Goal: Communication & Community: Participate in discussion

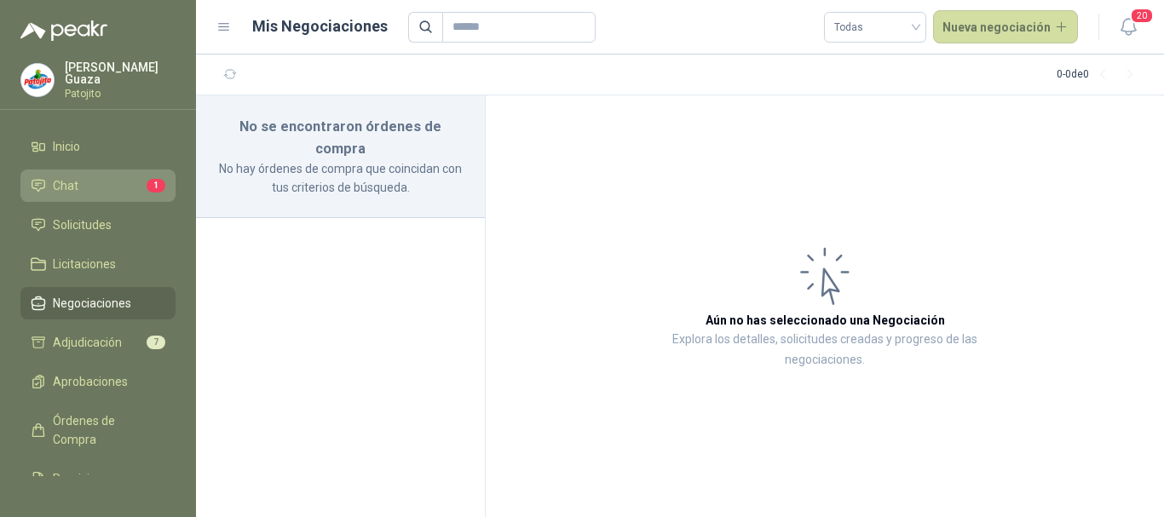
click at [118, 188] on li "Chat 1" at bounding box center [98, 185] width 135 height 19
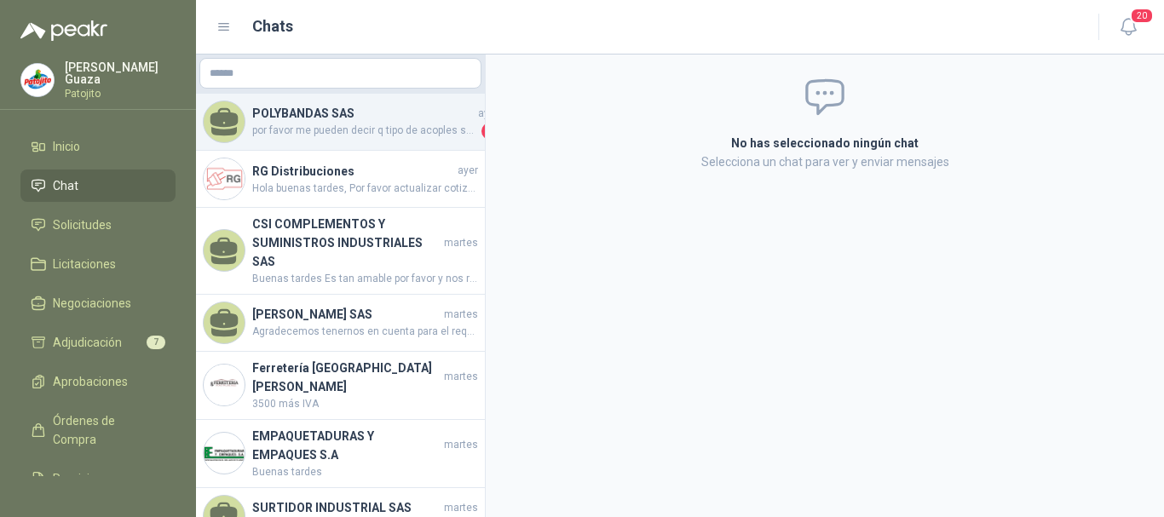
click at [327, 133] on span "por favor me pueden decir q tipo de acoples son (JIC-NPT) Y MEDIDA DE ROSCA SI …" at bounding box center [365, 131] width 226 height 17
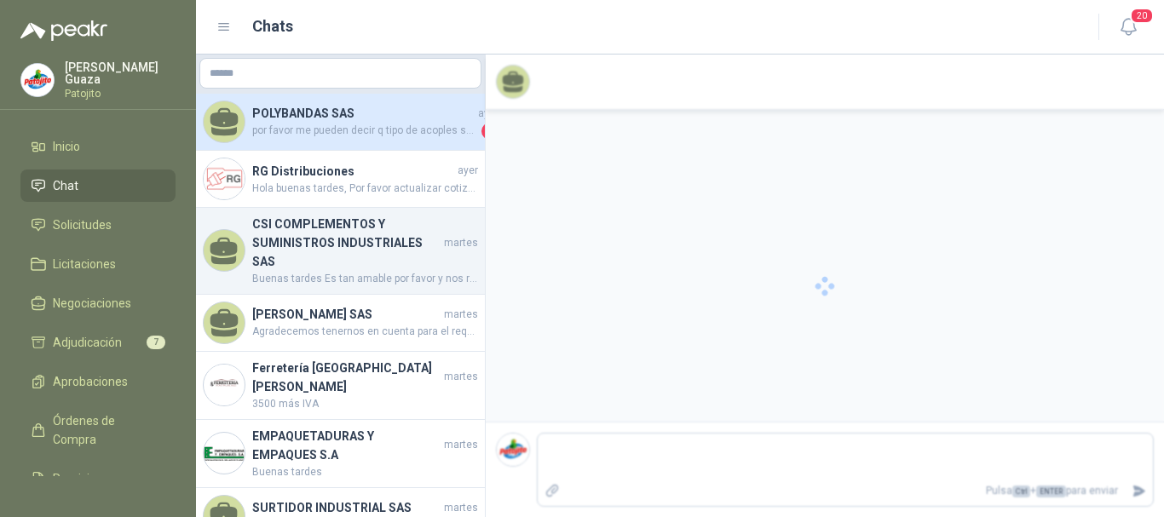
scroll to position [670, 0]
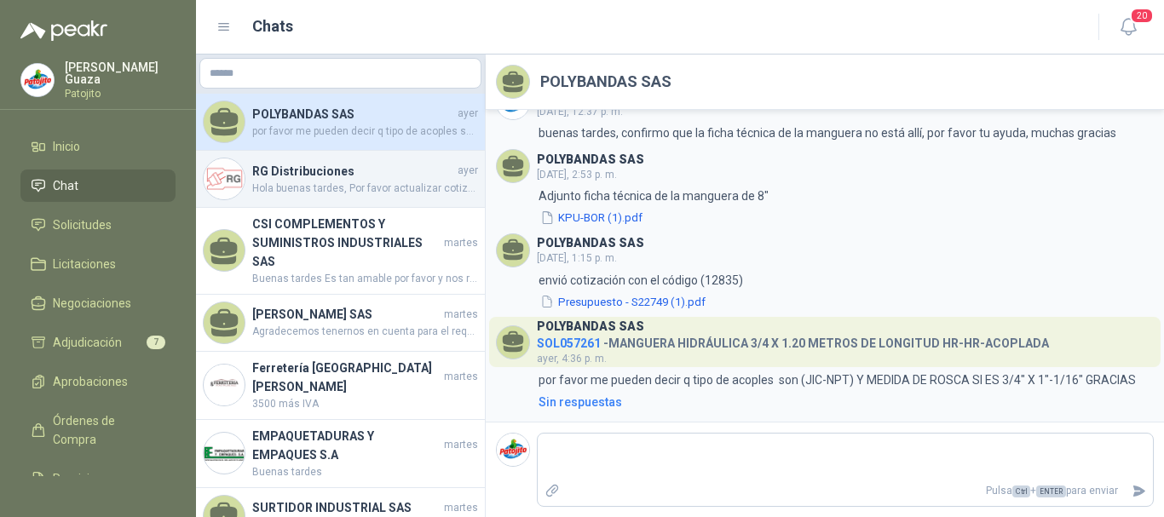
click at [337, 186] on span "Hola buenas tardes, Por favor actualizar cotización" at bounding box center [365, 189] width 226 height 16
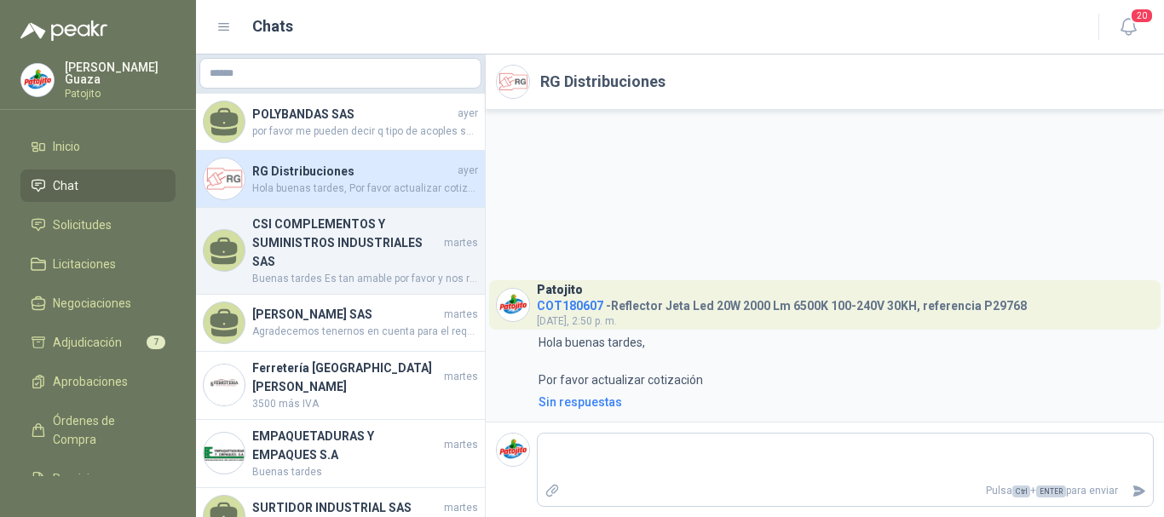
click at [324, 248] on h4 "CSI COMPLEMENTOS Y SUMINISTROS INDUSTRIALES SAS" at bounding box center [346, 243] width 188 height 56
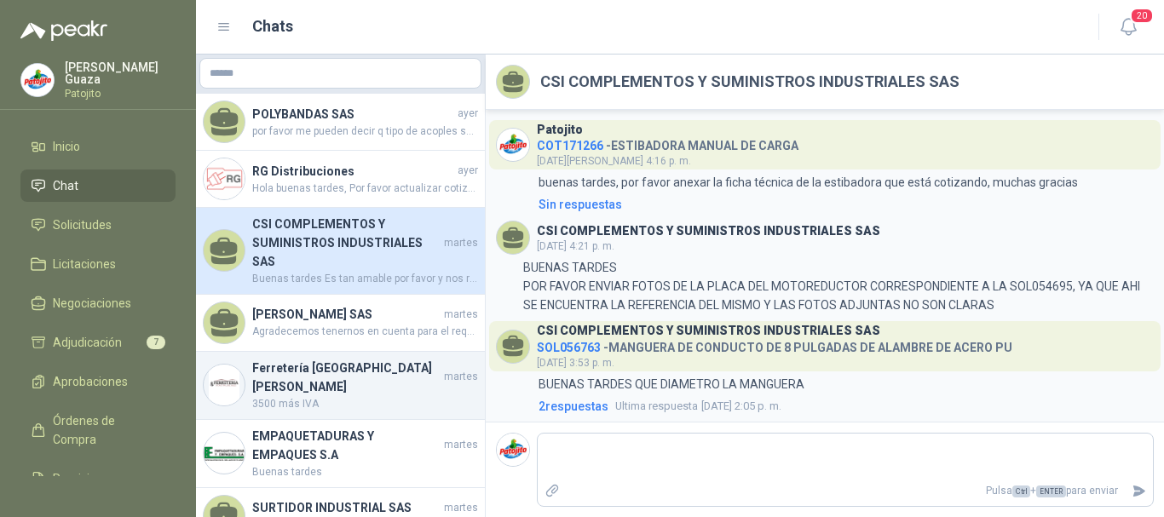
scroll to position [656, 0]
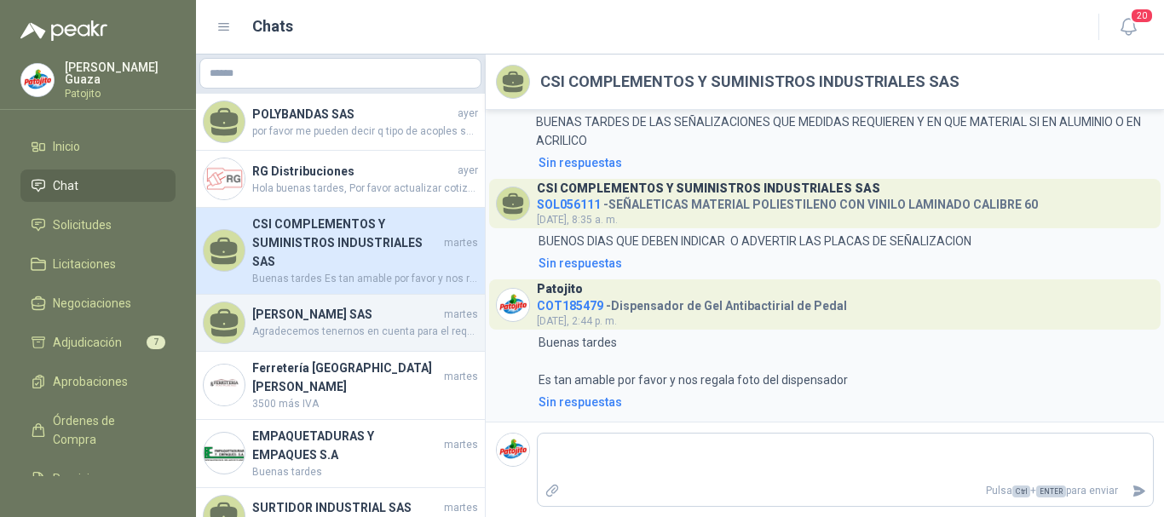
click at [360, 305] on h4 "[PERSON_NAME] SAS" at bounding box center [346, 314] width 188 height 19
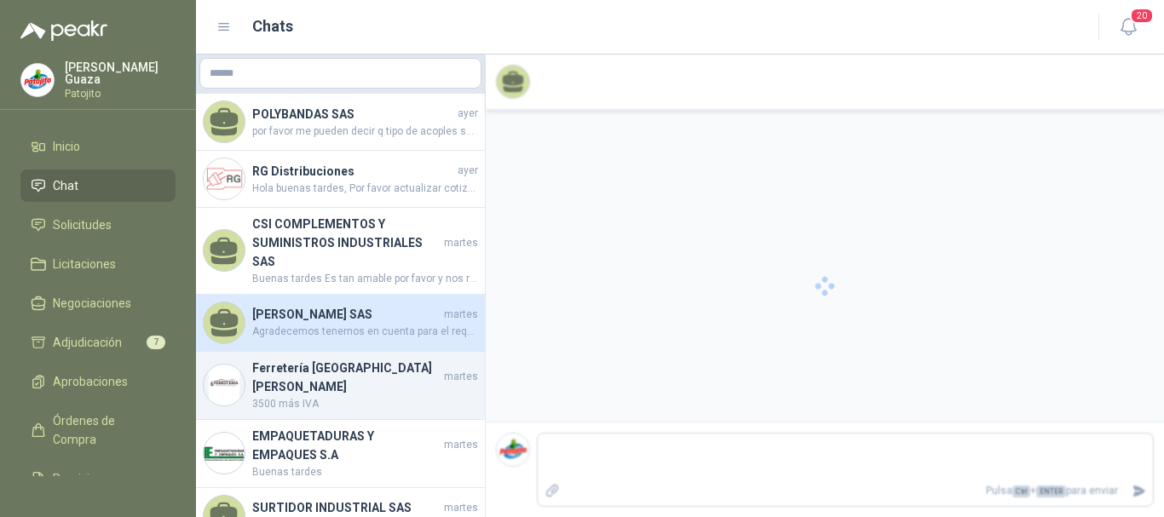
scroll to position [1056, 0]
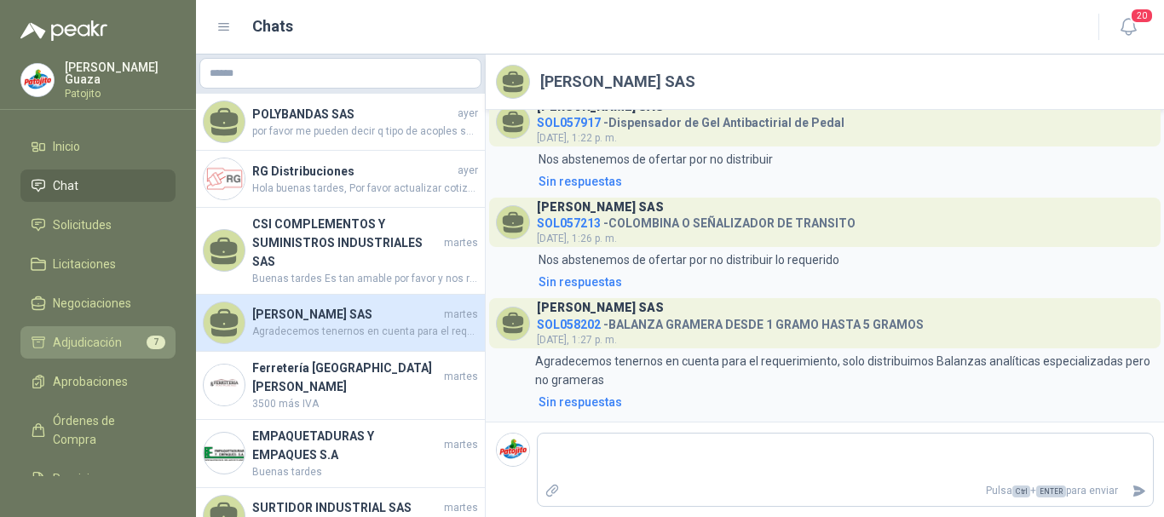
click at [95, 342] on span "Adjudicación" at bounding box center [87, 342] width 69 height 19
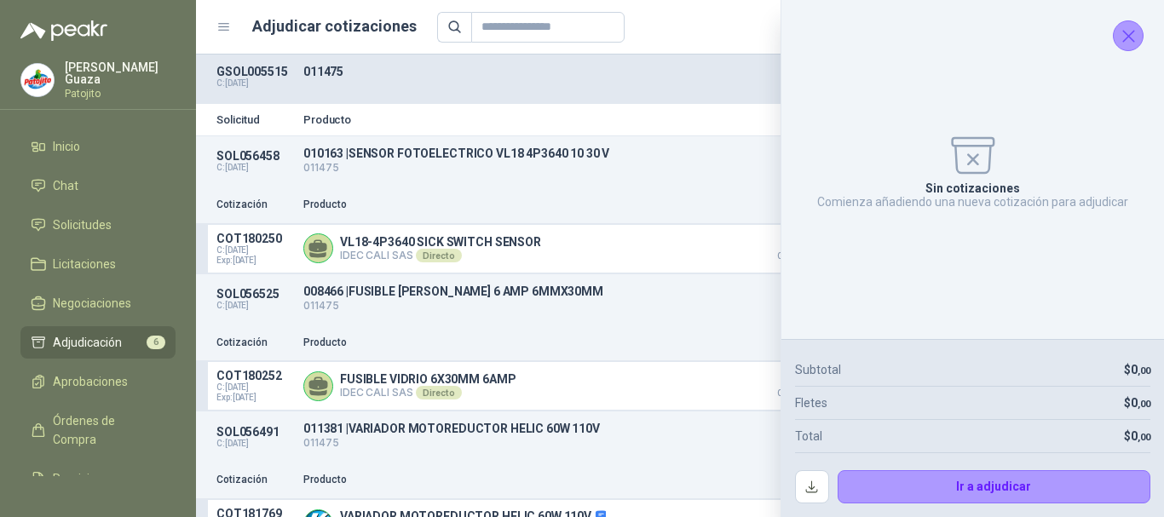
click at [1128, 42] on icon "Cerrar" at bounding box center [1128, 36] width 21 height 21
